Goal: Check status: Check status

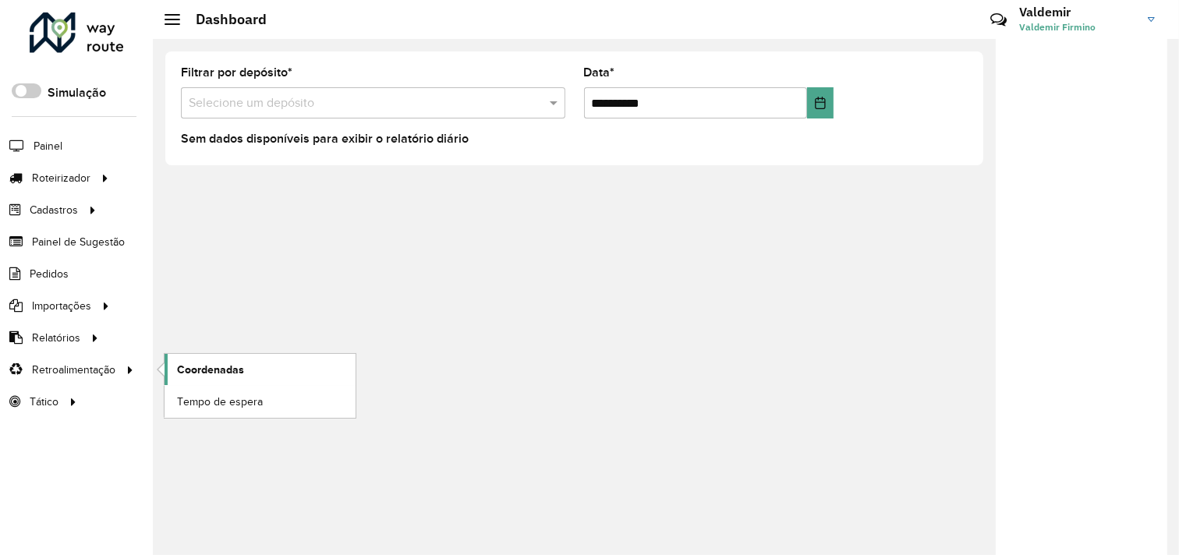
click at [246, 359] on link "Coordenadas" at bounding box center [260, 369] width 191 height 31
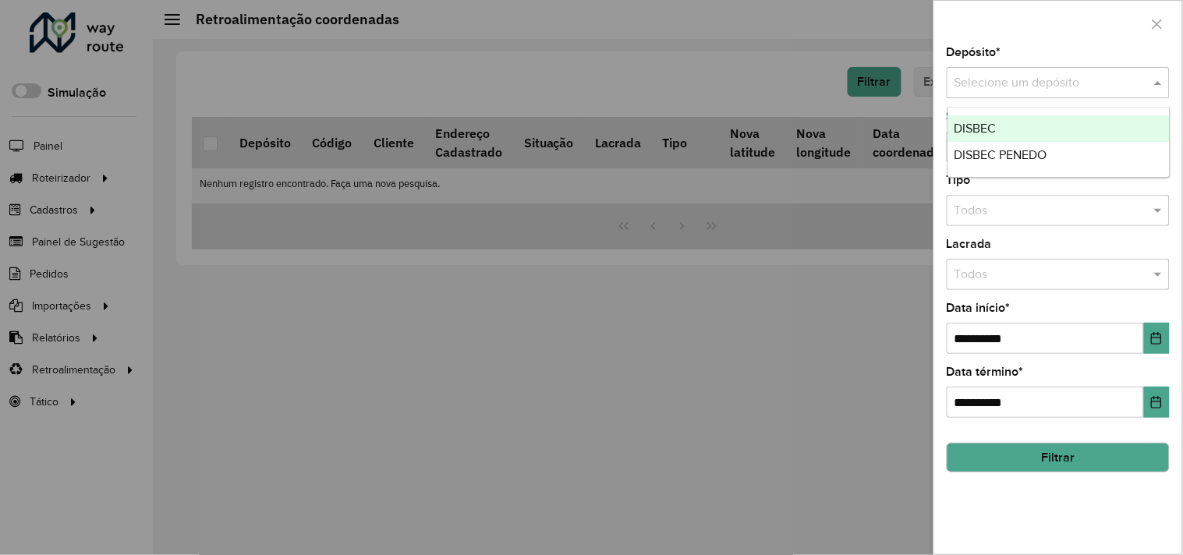
click at [987, 90] on input "text" at bounding box center [1043, 83] width 176 height 19
click at [995, 125] on span "DISBEC" at bounding box center [976, 128] width 42 height 13
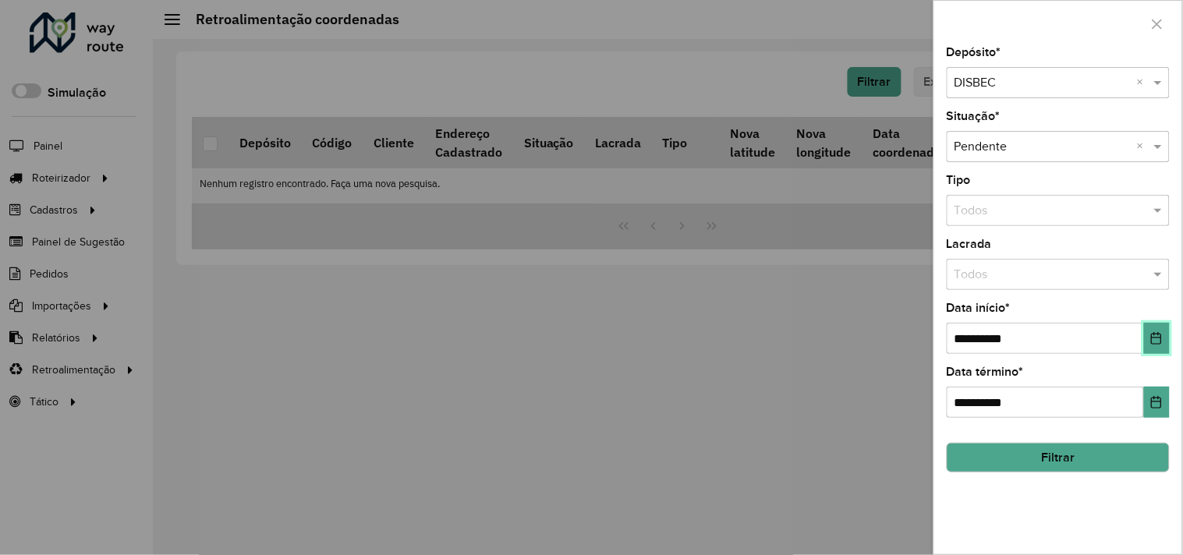
click at [1164, 343] on button "Choose Date" at bounding box center [1157, 338] width 26 height 31
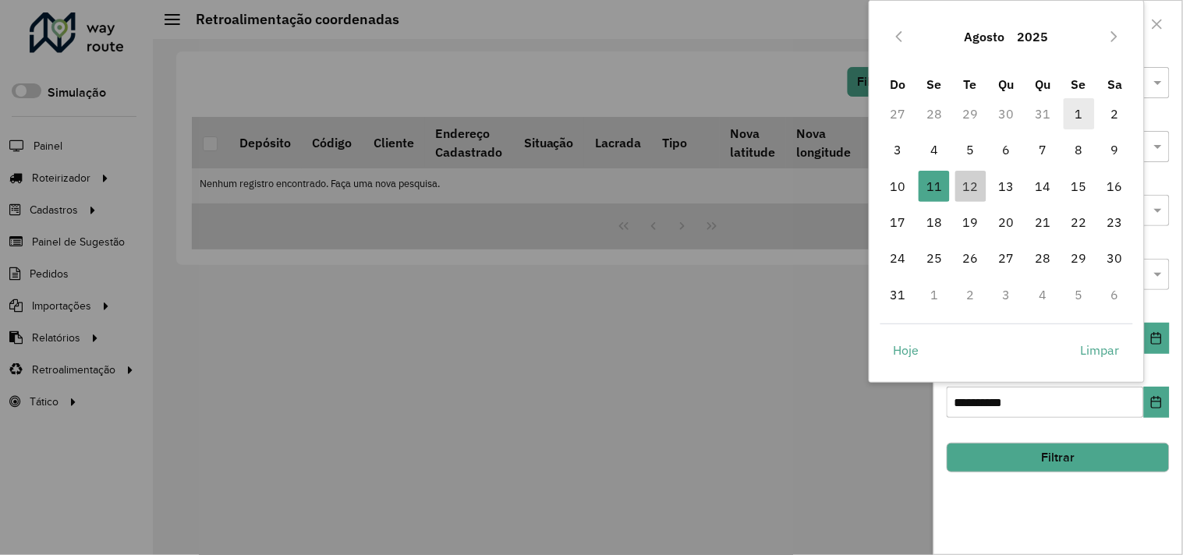
click at [1070, 115] on span "1" at bounding box center [1079, 113] width 31 height 31
type input "**********"
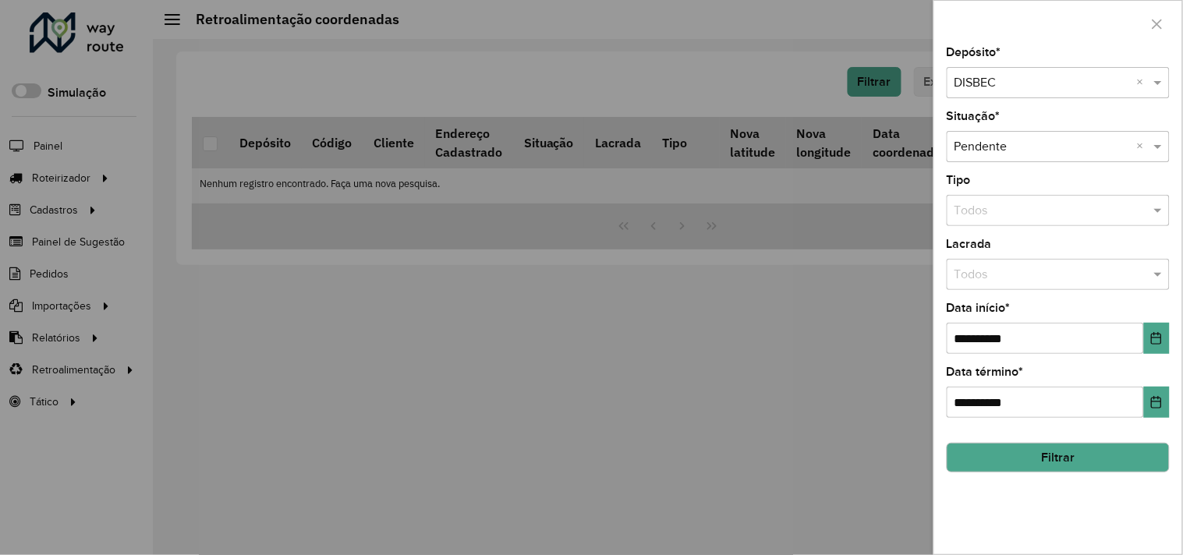
click at [1017, 464] on button "Filtrar" at bounding box center [1058, 458] width 223 height 30
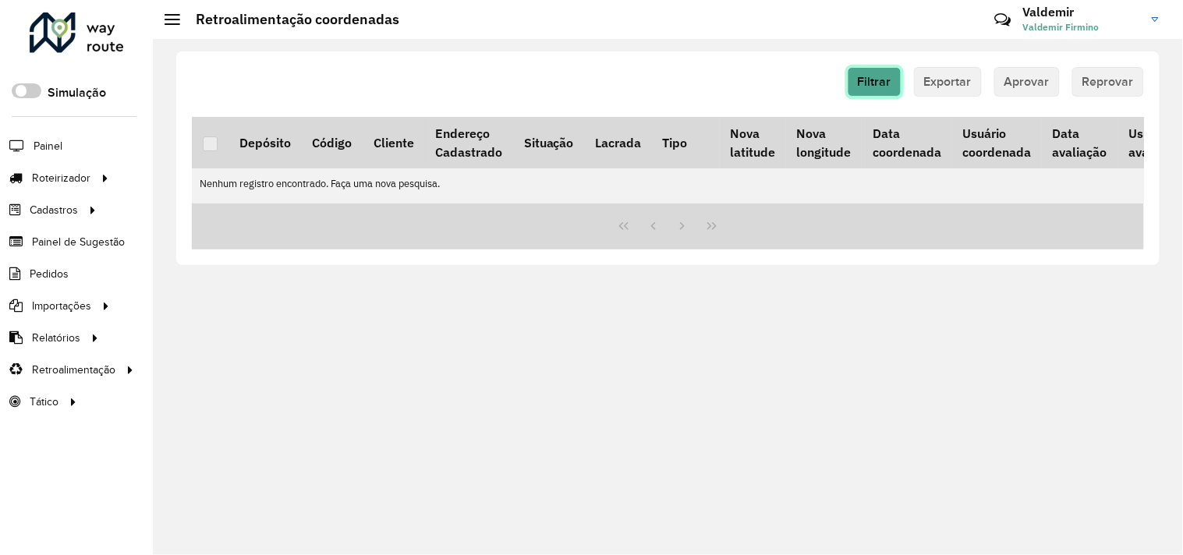
click at [890, 88] on button "Filtrar" at bounding box center [875, 82] width 54 height 30
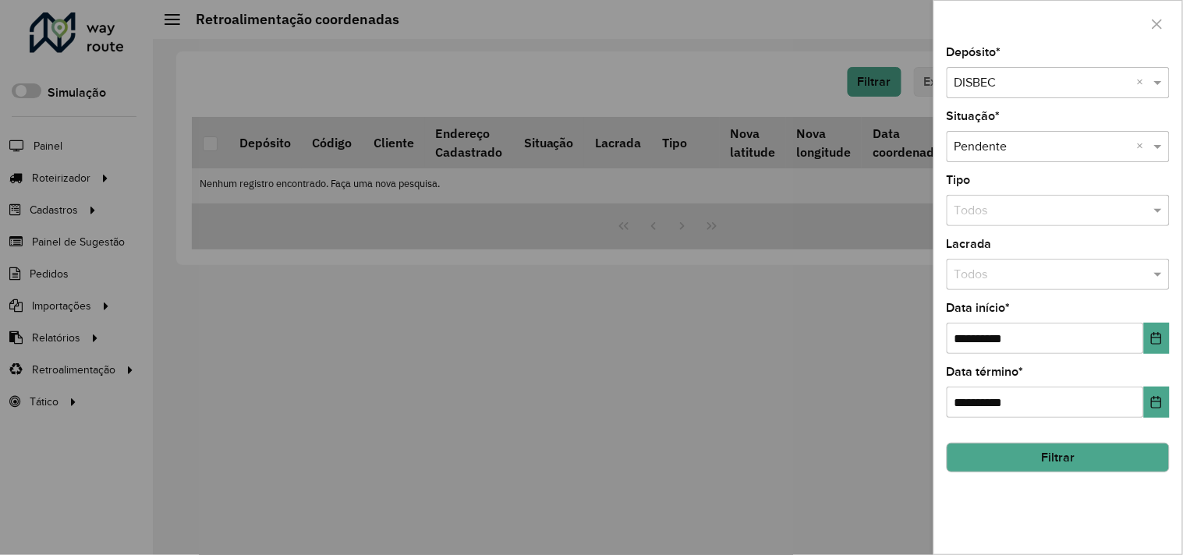
click at [1025, 88] on input "text" at bounding box center [1043, 83] width 176 height 19
click at [1023, 123] on span "DISBEC PENEDO" at bounding box center [1001, 128] width 93 height 13
click at [1001, 463] on button "Filtrar" at bounding box center [1058, 458] width 223 height 30
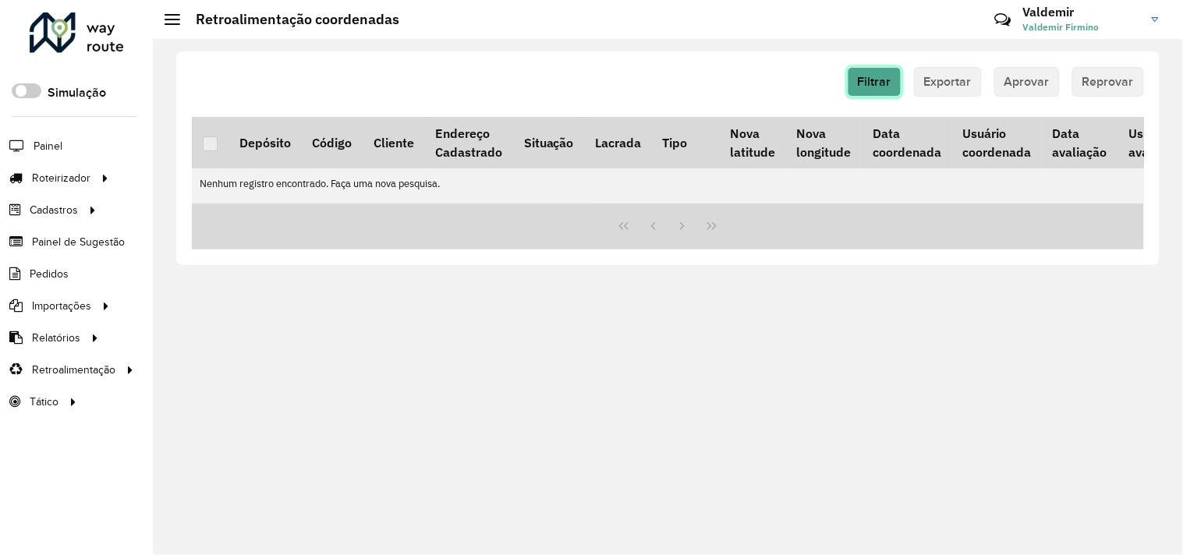
click at [889, 78] on span "Filtrar" at bounding box center [875, 81] width 34 height 13
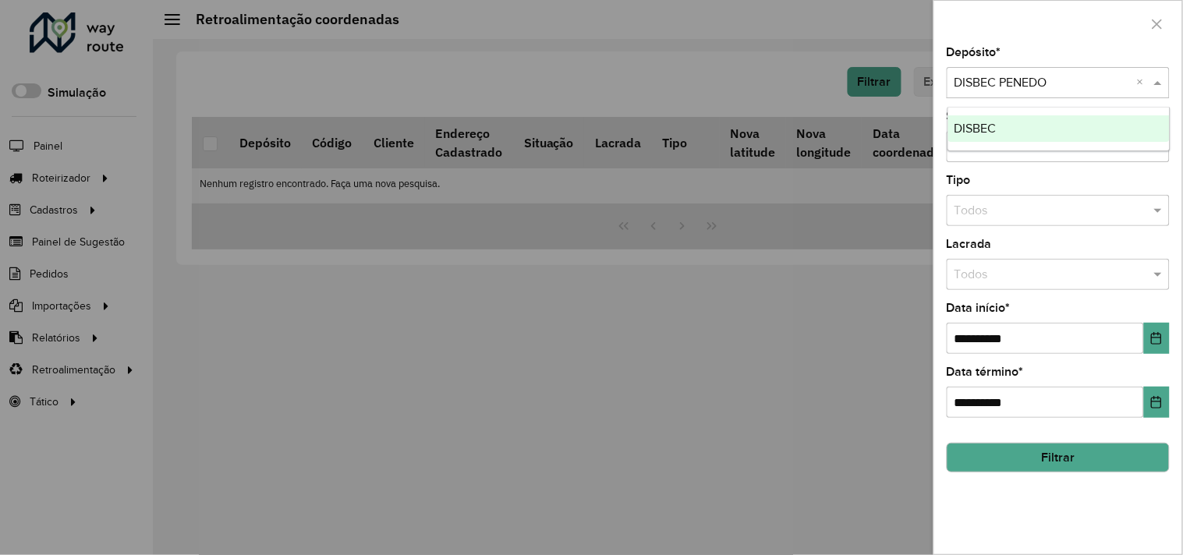
click at [995, 82] on input "text" at bounding box center [1043, 83] width 176 height 19
click at [1000, 115] on div "DISBEC" at bounding box center [1059, 128] width 222 height 27
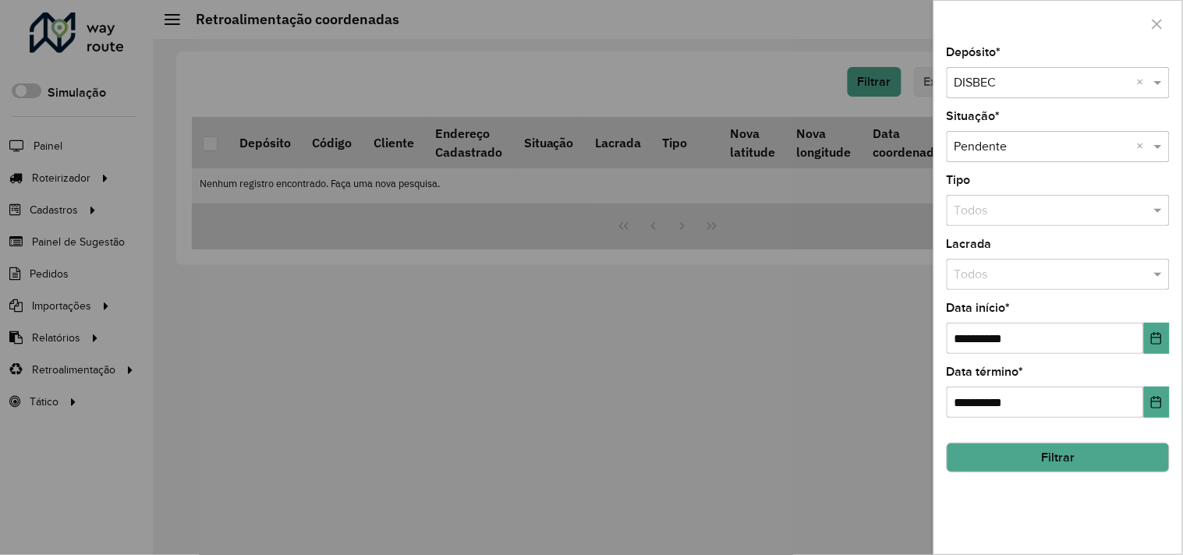
click at [619, 285] on div at bounding box center [591, 277] width 1183 height 555
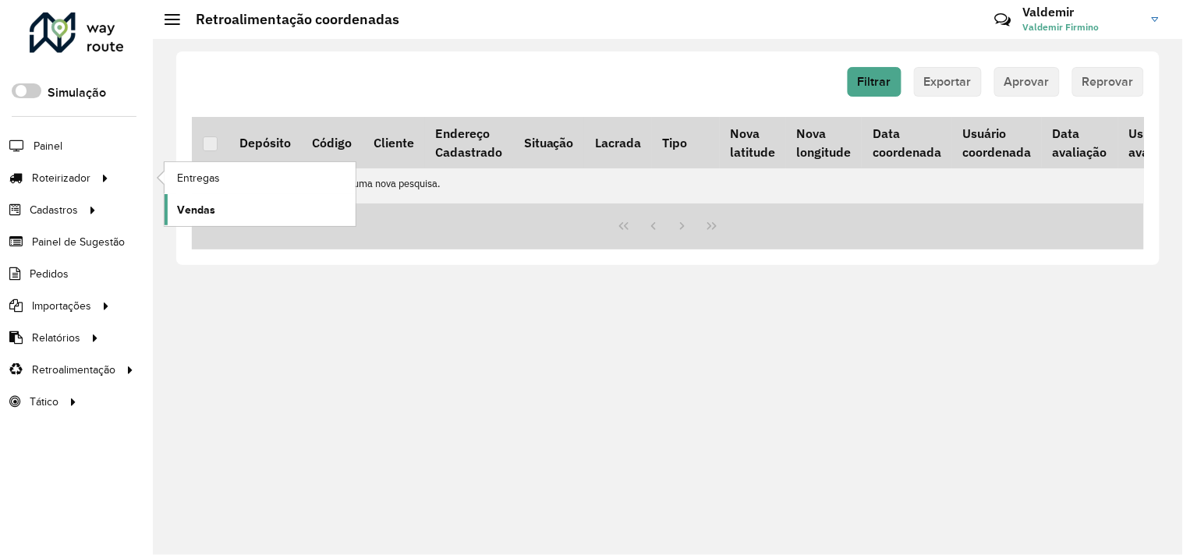
click at [256, 195] on link "Vendas" at bounding box center [260, 209] width 191 height 31
click at [221, 174] on link "Entregas" at bounding box center [260, 177] width 191 height 31
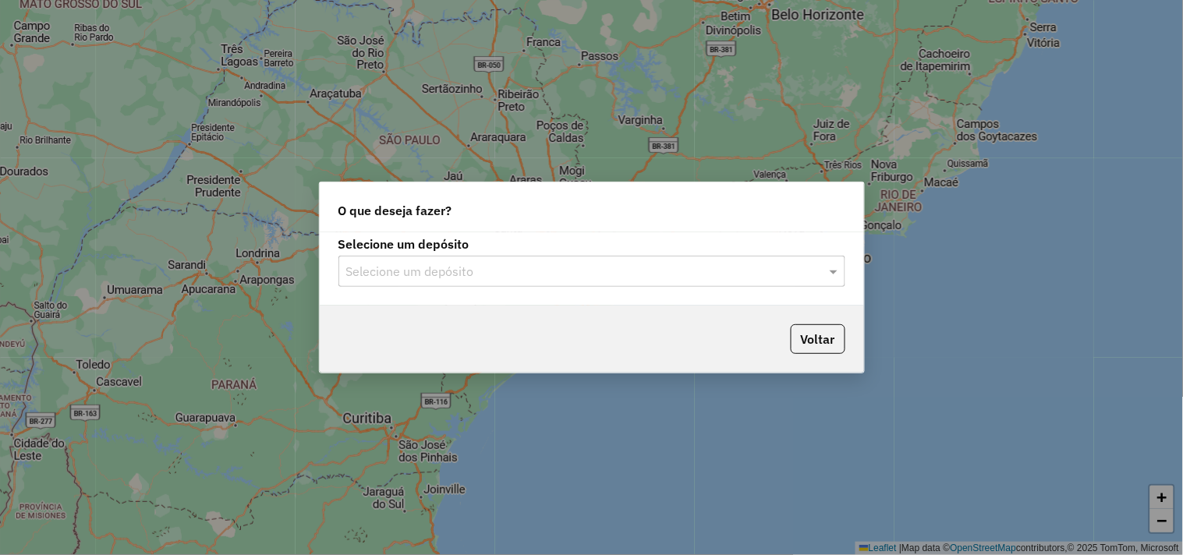
click at [448, 274] on input "text" at bounding box center [576, 272] width 460 height 19
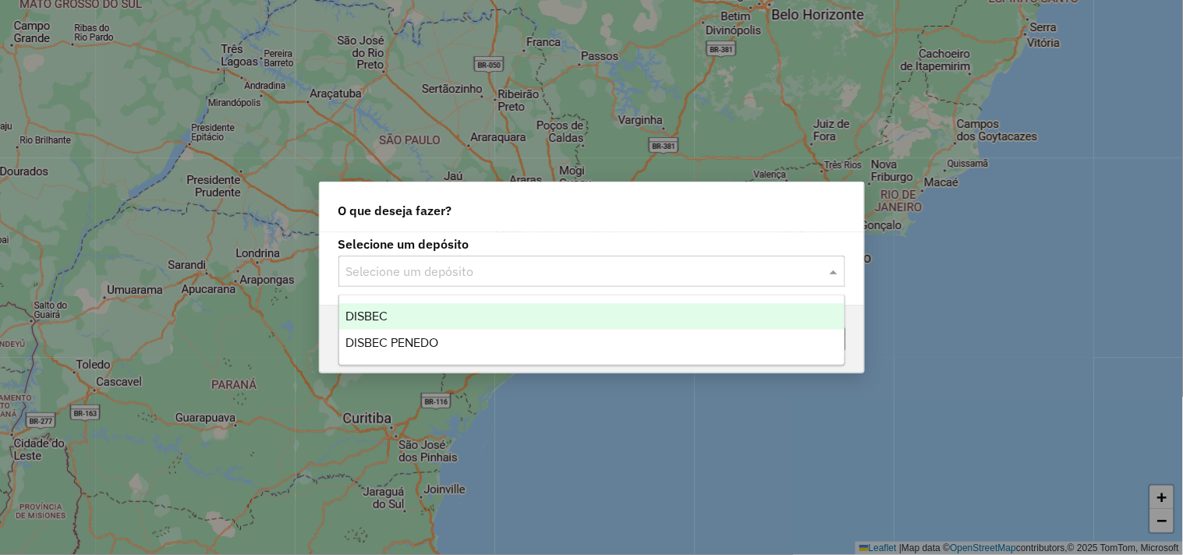
click at [445, 307] on div "DISBEC" at bounding box center [591, 316] width 505 height 27
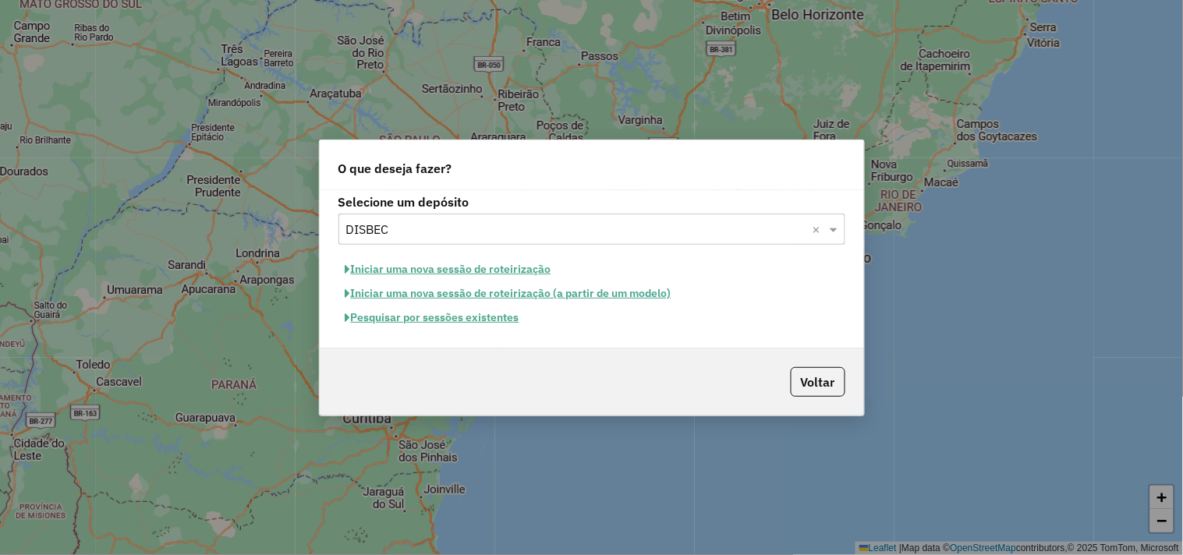
click at [492, 328] on button "Pesquisar por sessões existentes" at bounding box center [433, 318] width 188 height 24
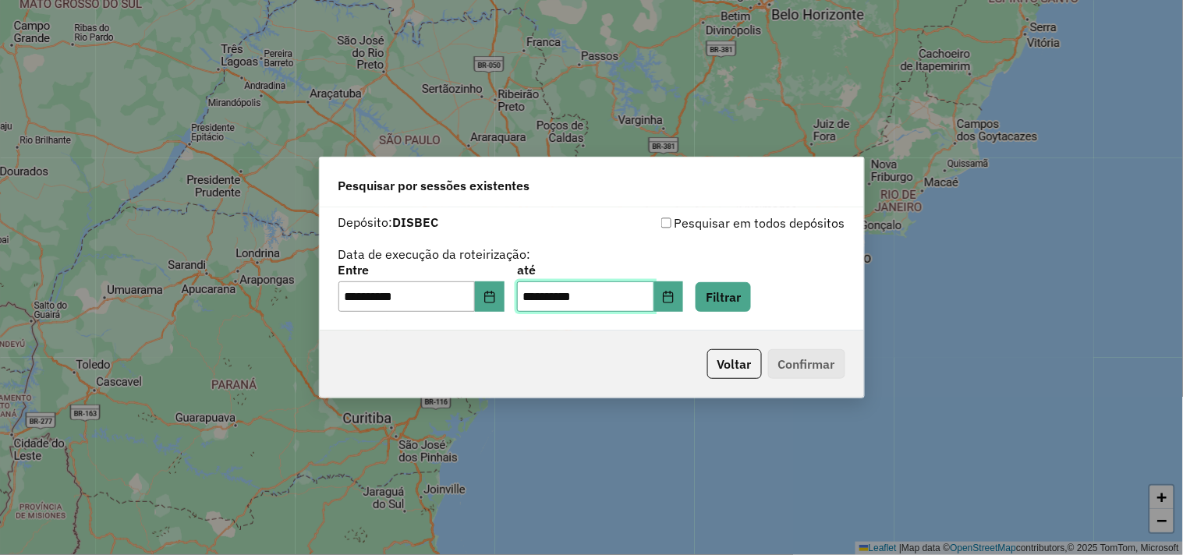
click at [546, 297] on input "**********" at bounding box center [585, 297] width 137 height 31
type input "*********"
type input "**********"
click at [357, 291] on input "**********" at bounding box center [407, 297] width 137 height 31
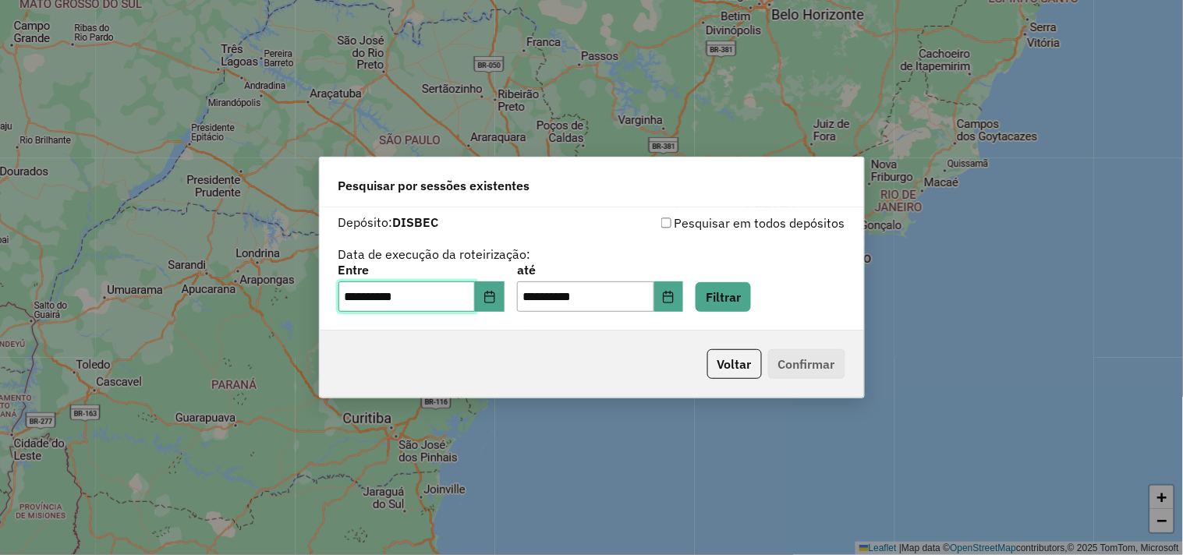
type input "**********"
click at [750, 286] on button "Filtrar" at bounding box center [723, 297] width 55 height 30
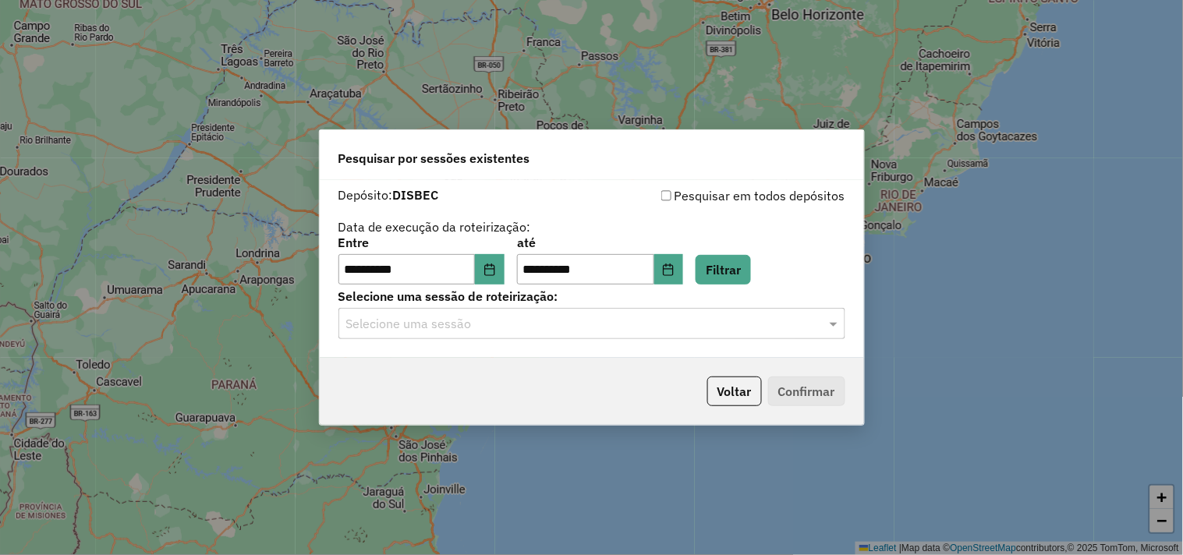
click at [512, 330] on input "text" at bounding box center [576, 324] width 460 height 19
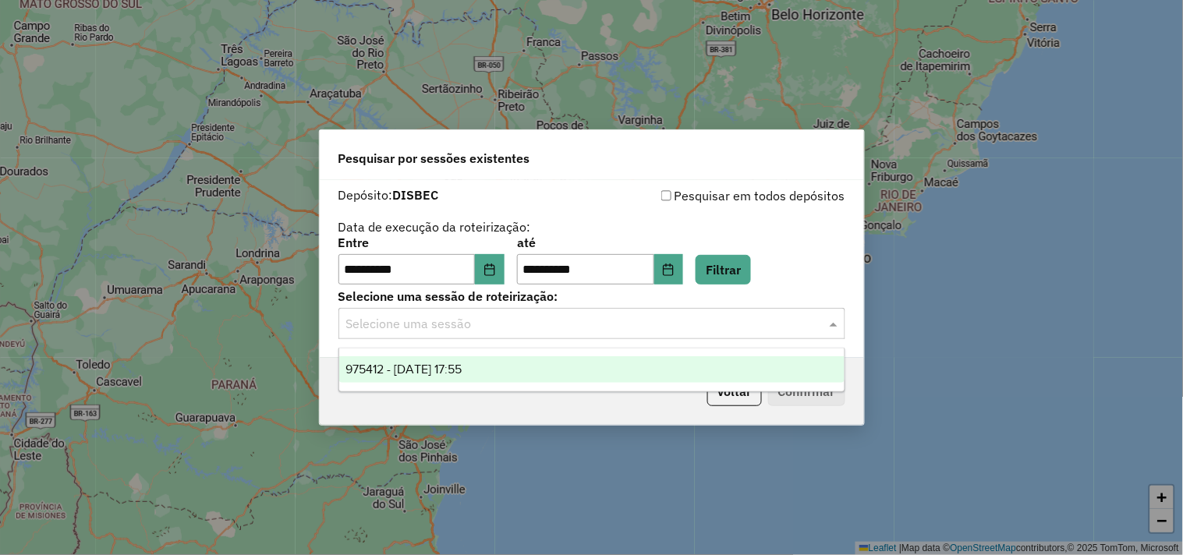
click at [512, 367] on div "975412 - 06/08/2025 17:55" at bounding box center [591, 369] width 505 height 27
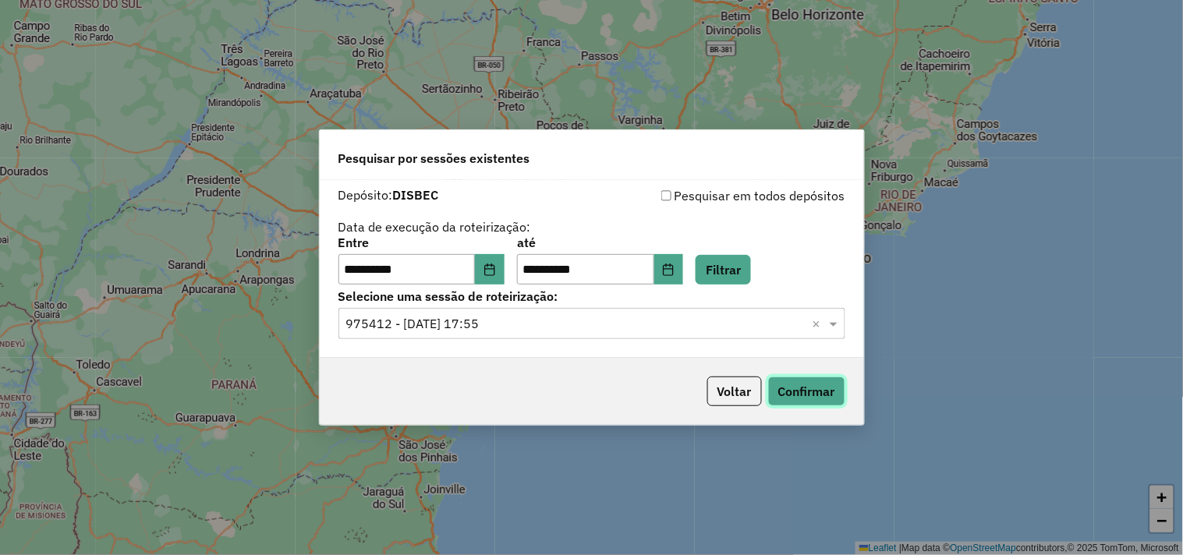
click at [801, 388] on button "Confirmar" at bounding box center [806, 392] width 77 height 30
click at [716, 396] on button "Voltar" at bounding box center [734, 392] width 55 height 30
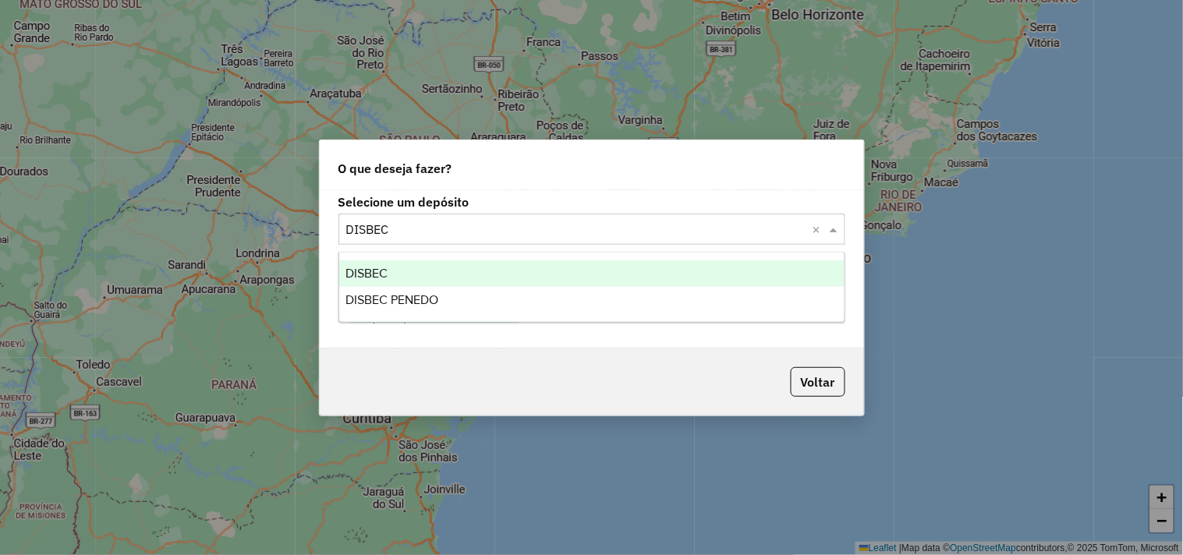
click at [439, 221] on input "text" at bounding box center [576, 230] width 460 height 19
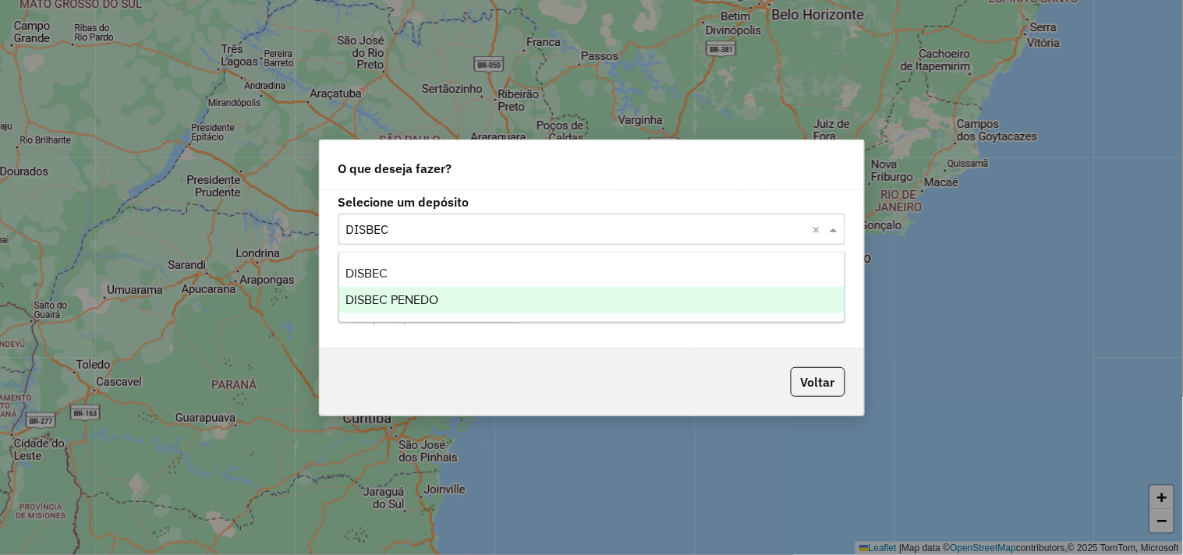
click at [434, 302] on span "DISBEC PENEDO" at bounding box center [392, 299] width 93 height 13
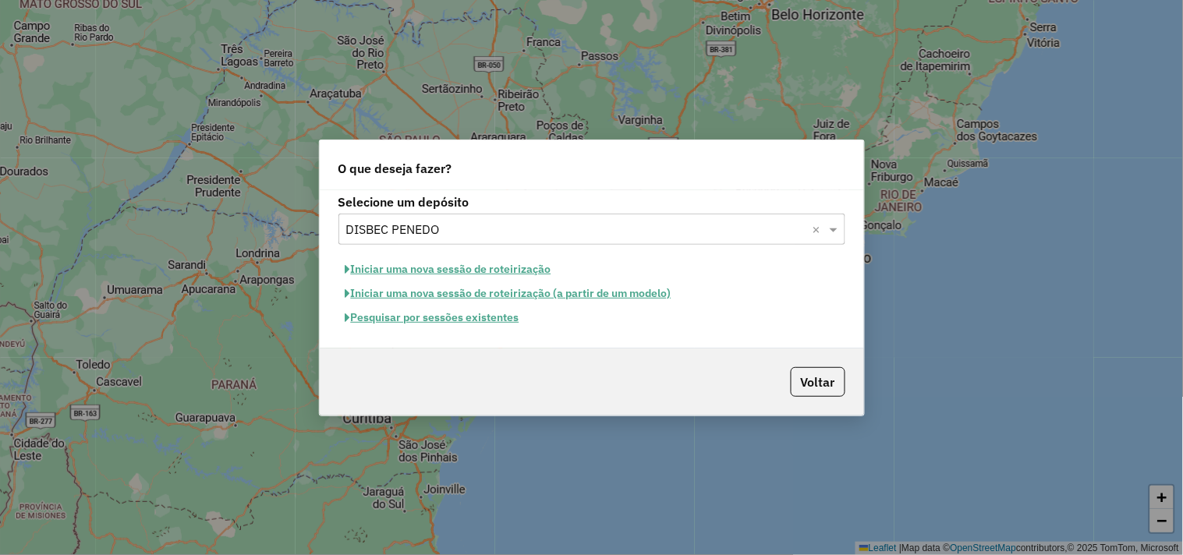
click at [449, 322] on button "Pesquisar por sessões existentes" at bounding box center [433, 318] width 188 height 24
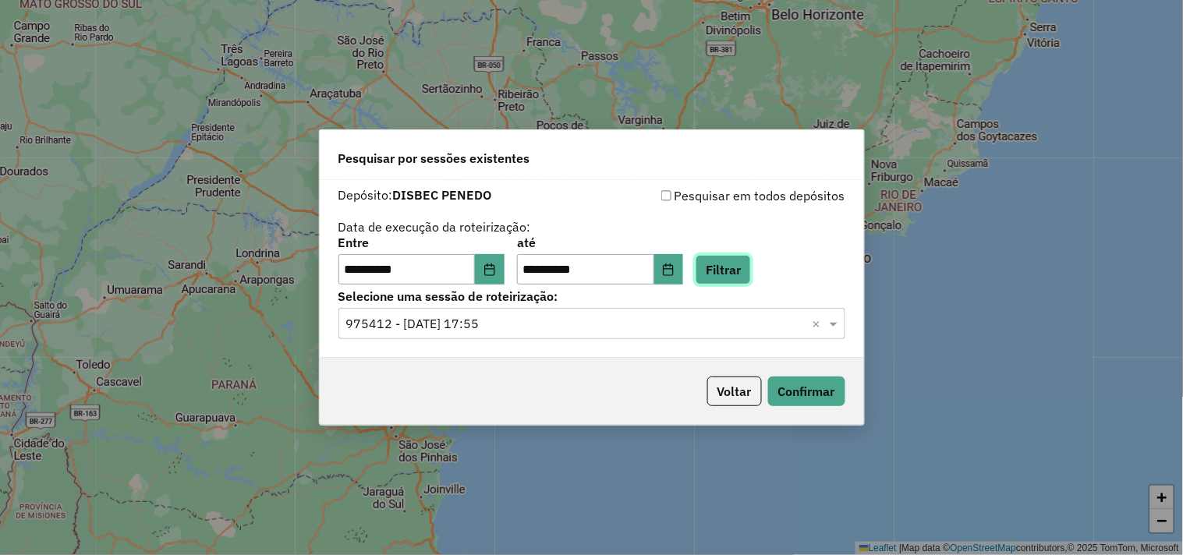
click at [751, 266] on button "Filtrar" at bounding box center [723, 270] width 55 height 30
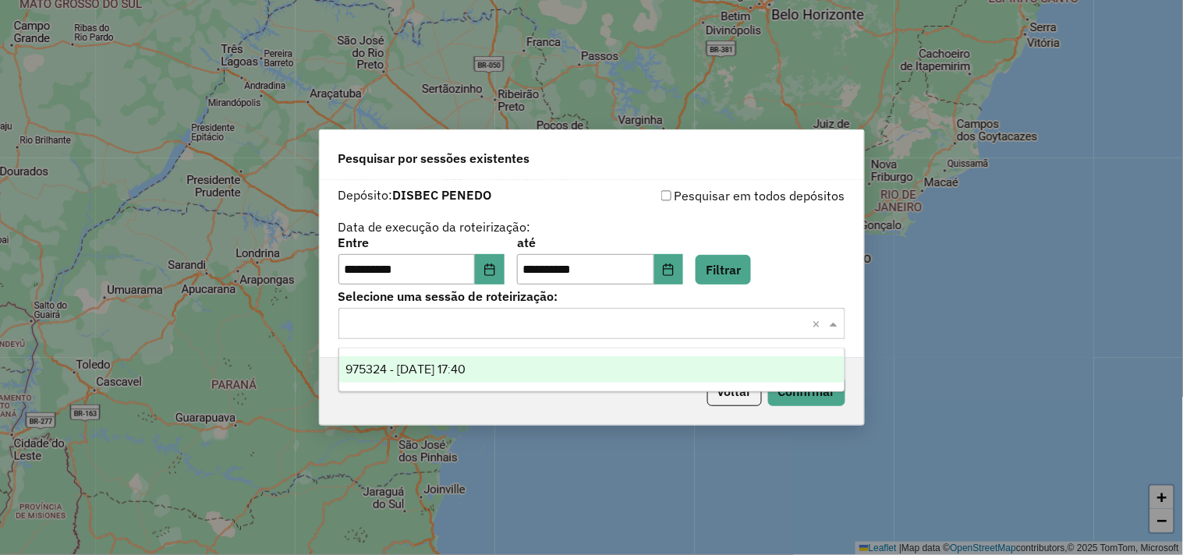
click at [526, 324] on input "text" at bounding box center [576, 324] width 460 height 19
click at [513, 367] on div "975324 - 06/08/2025 17:40" at bounding box center [591, 369] width 505 height 27
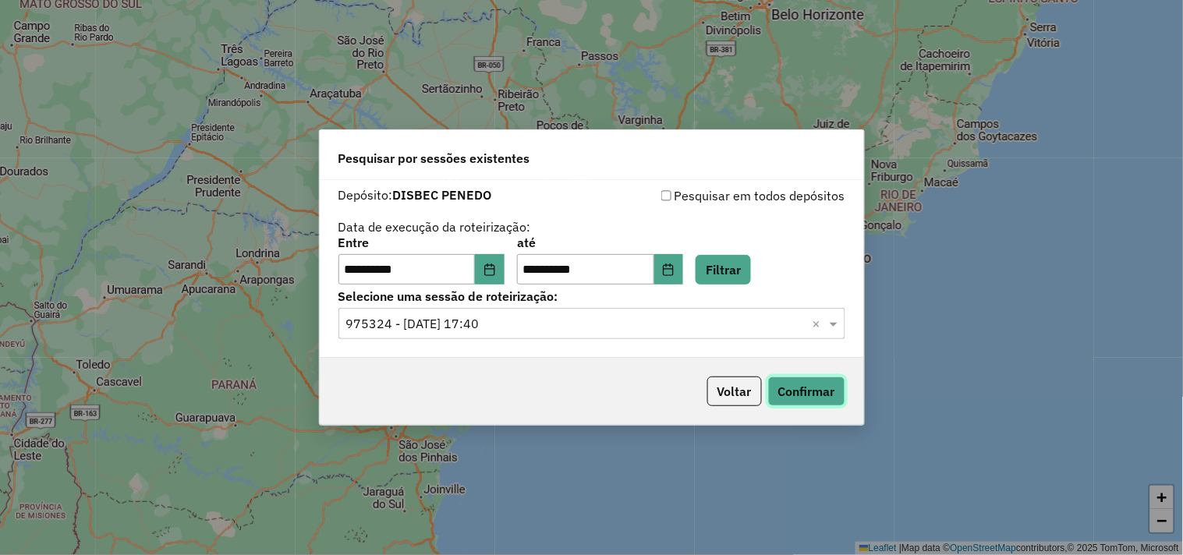
click at [791, 385] on button "Confirmar" at bounding box center [806, 392] width 77 height 30
